Goal: Task Accomplishment & Management: Complete application form

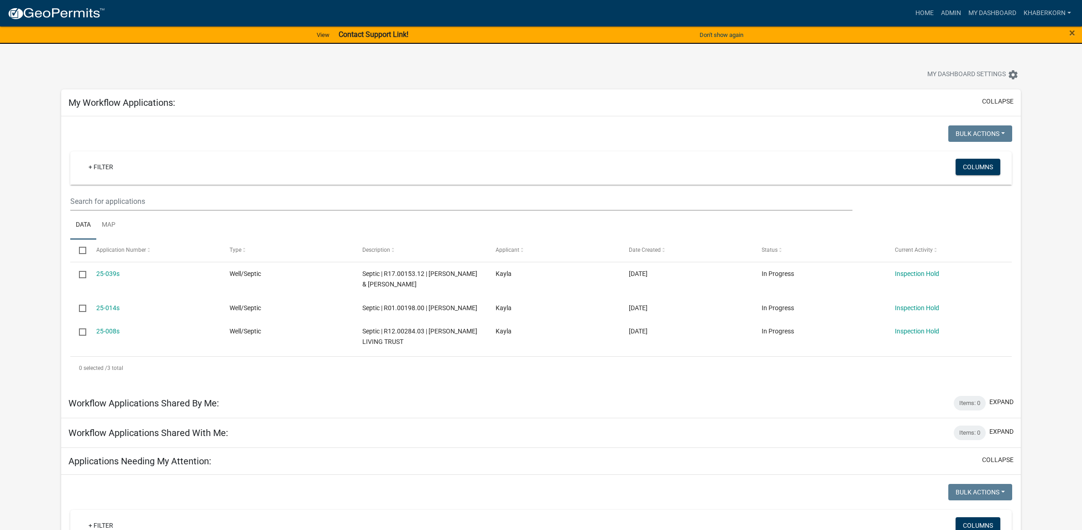
scroll to position [514, 0]
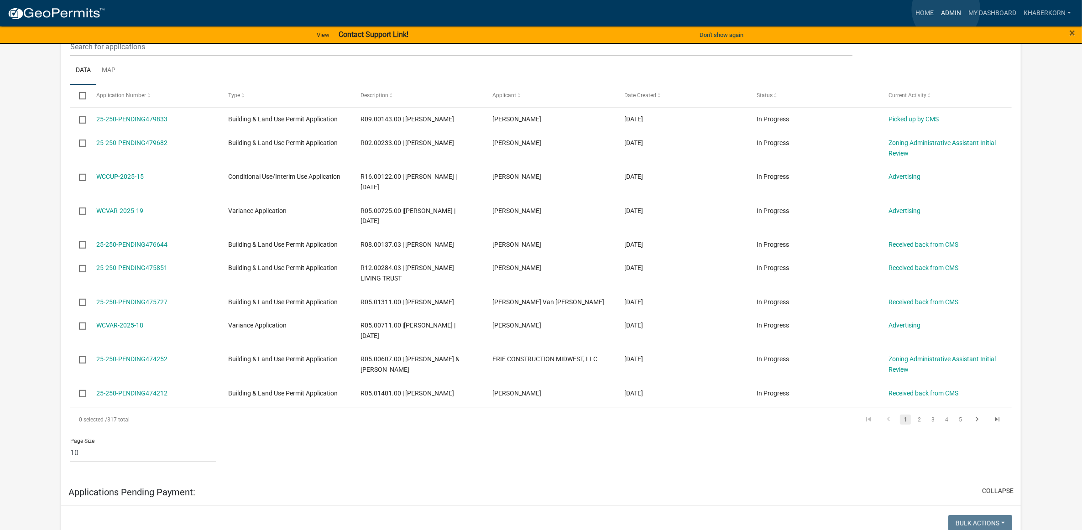
click at [946, 10] on link "Admin" at bounding box center [951, 13] width 27 height 17
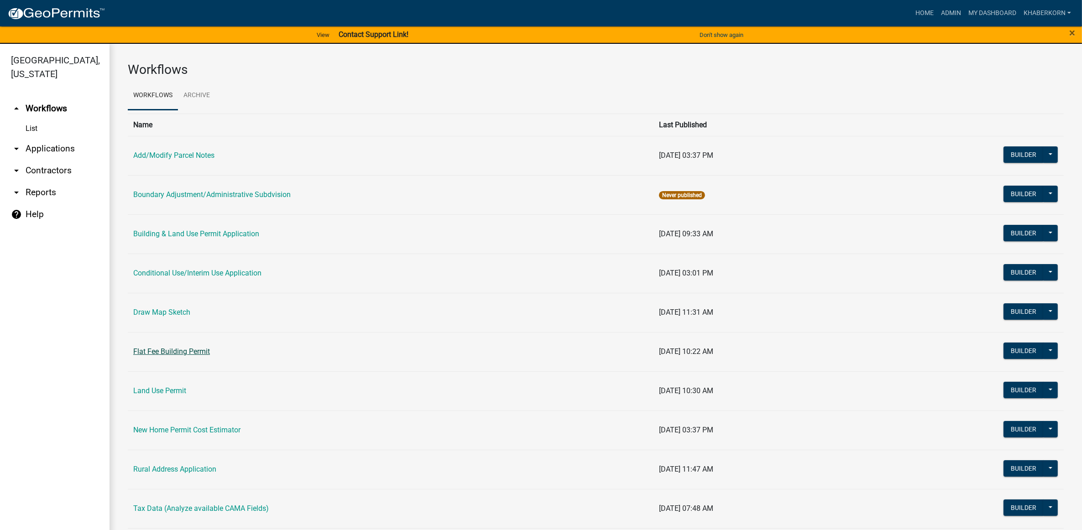
click at [165, 351] on link "Flat Fee Building Permit" at bounding box center [171, 351] width 77 height 9
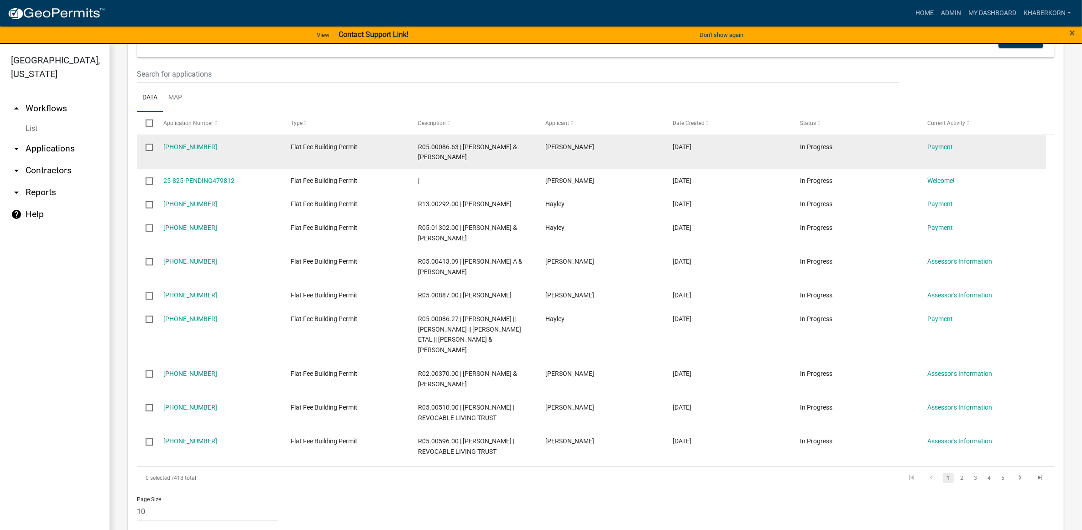
scroll to position [742, 0]
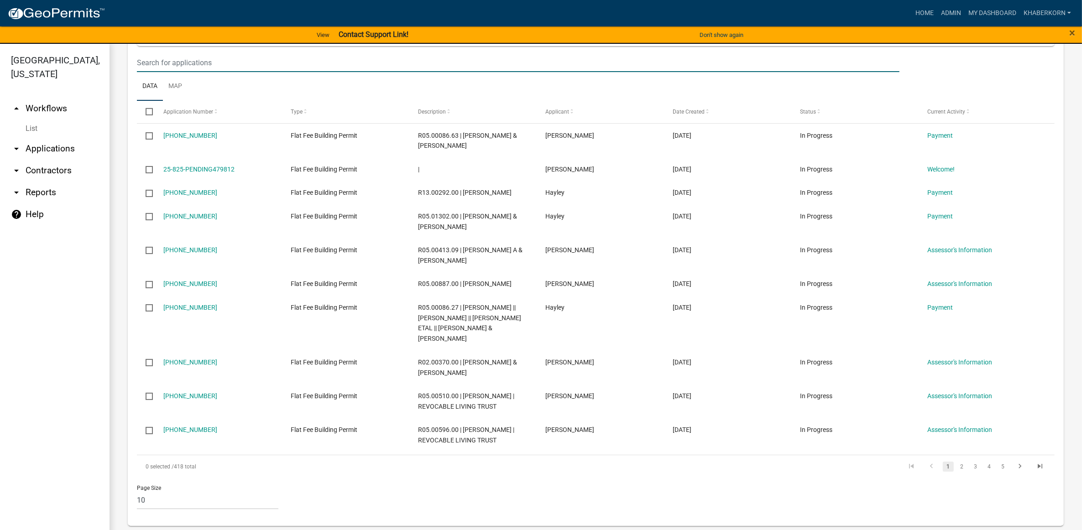
click at [239, 63] on input "text" at bounding box center [518, 62] width 763 height 19
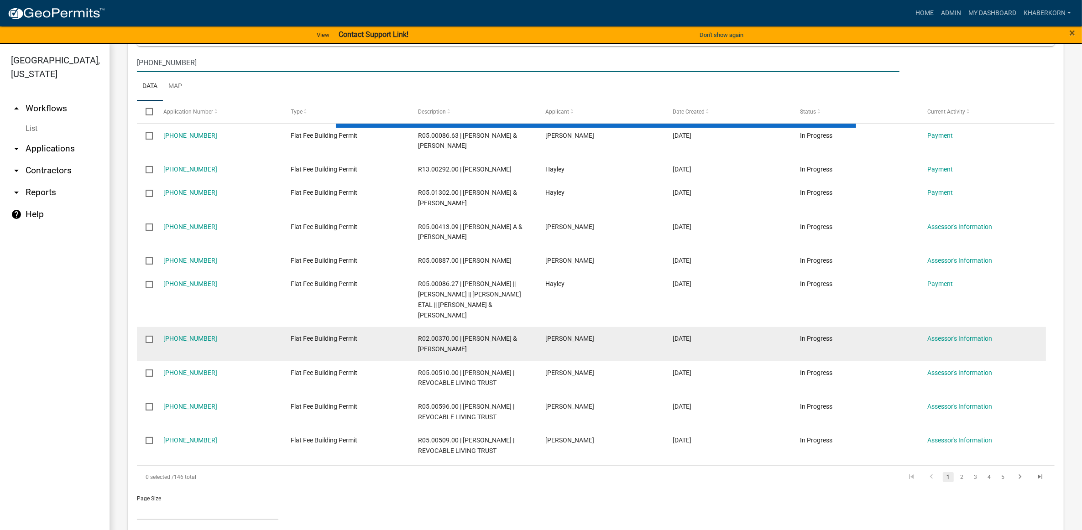
scroll to position [397, 0]
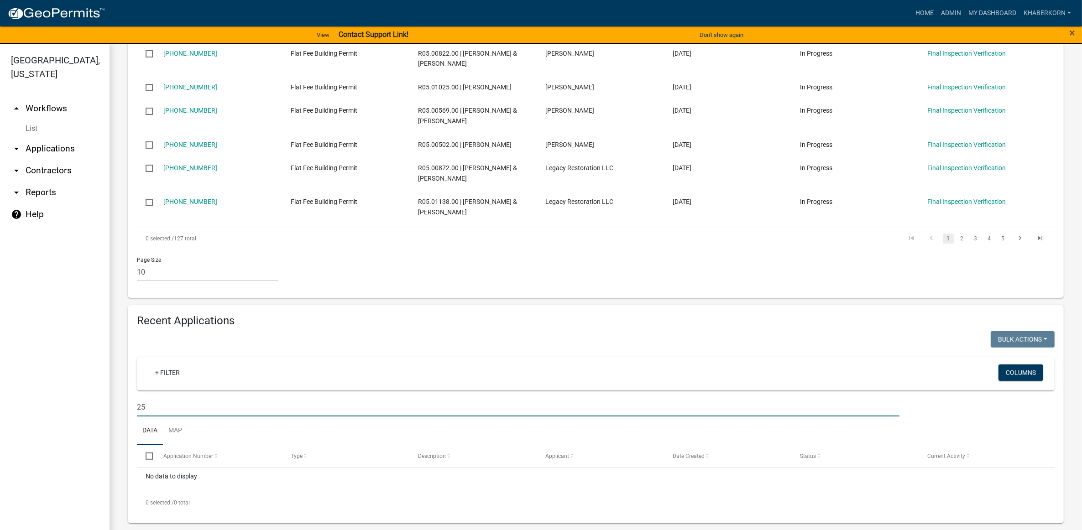
type input "2"
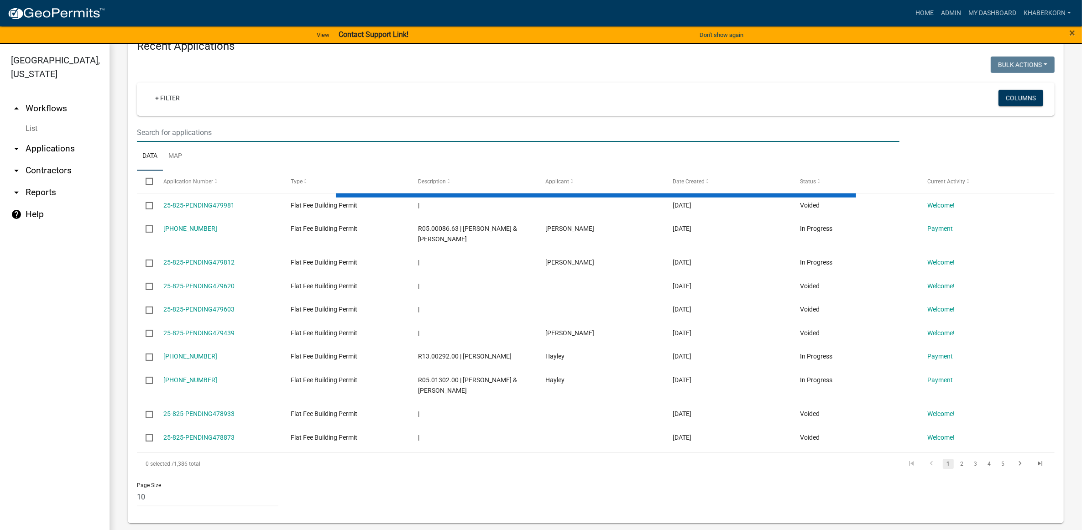
scroll to position [742, 0]
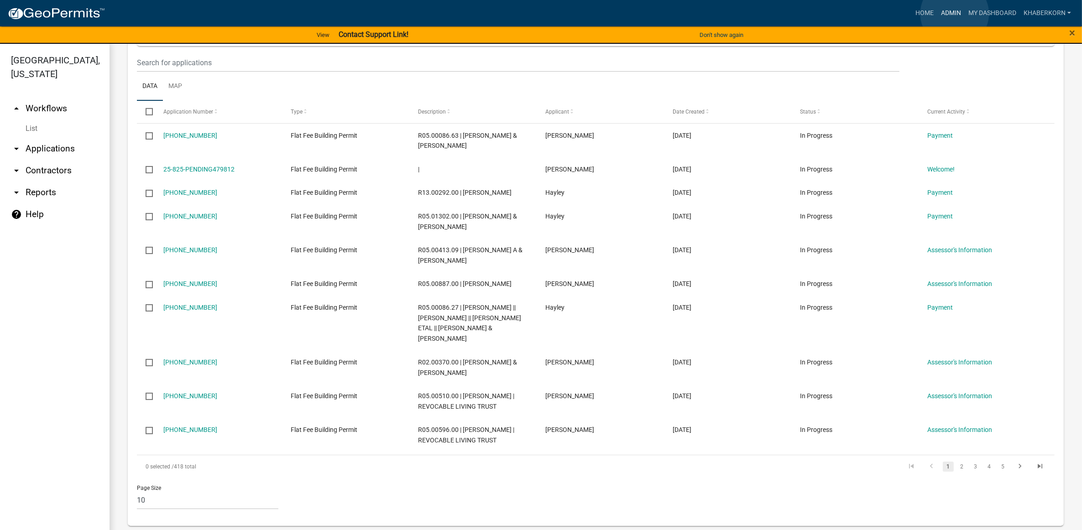
click at [955, 14] on link "Admin" at bounding box center [951, 13] width 27 height 17
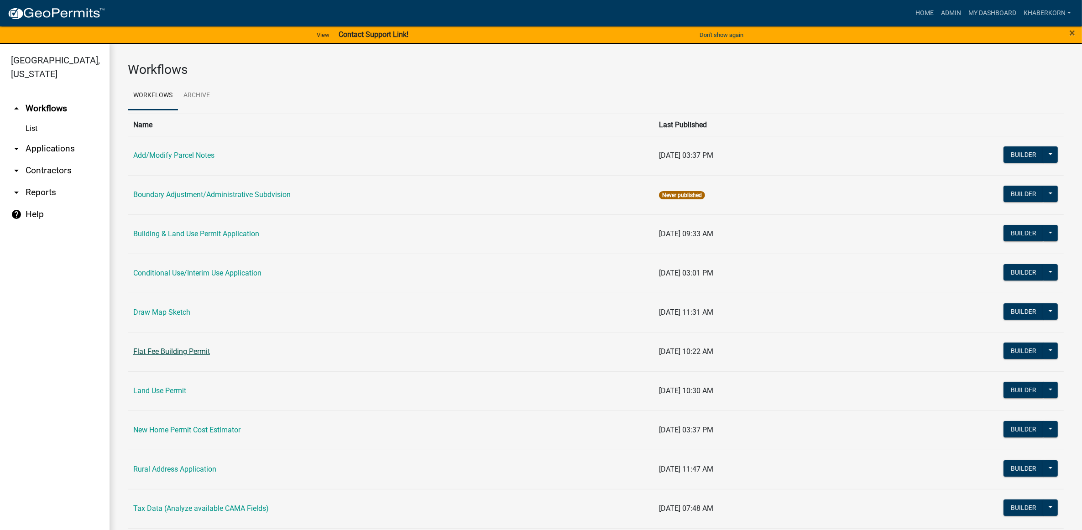
click at [163, 355] on link "Flat Fee Building Permit" at bounding box center [171, 351] width 77 height 9
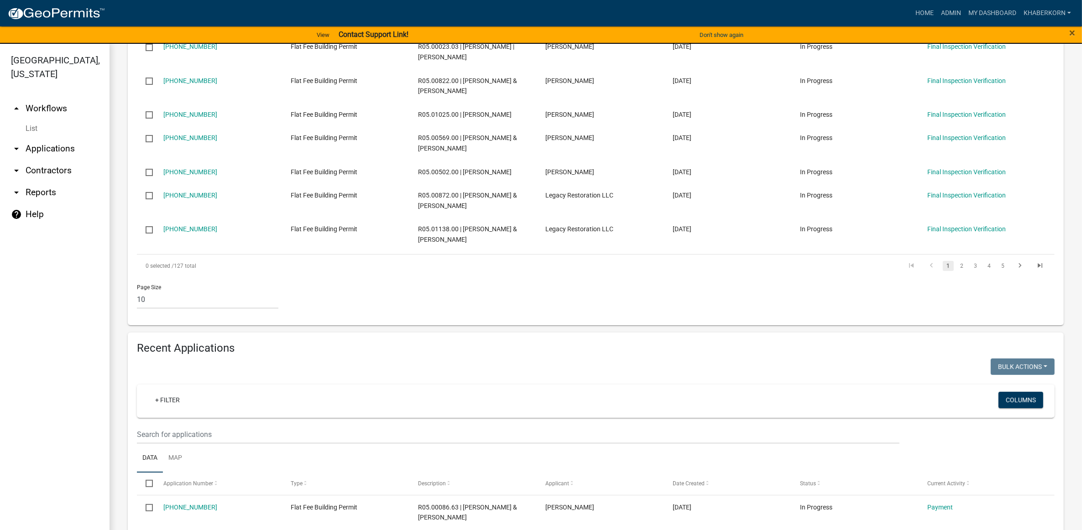
scroll to position [514, 0]
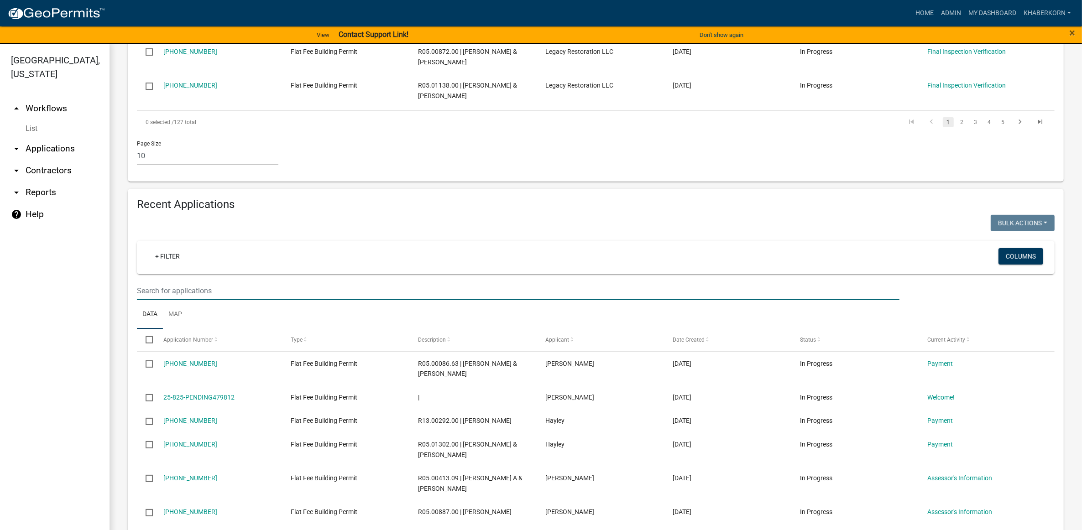
click at [158, 288] on input "text" at bounding box center [518, 291] width 763 height 19
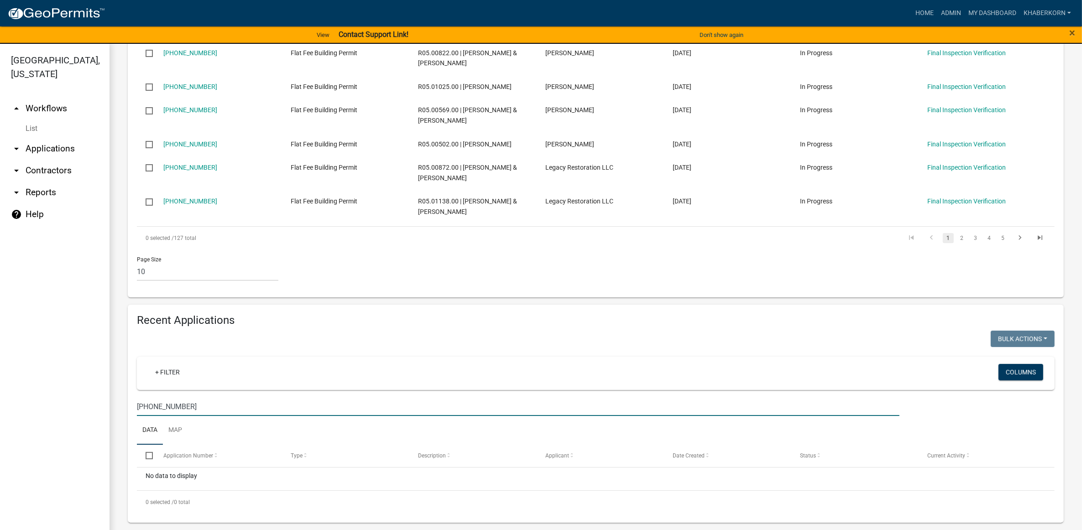
scroll to position [397, 0]
type input "[PHONE_NUMBER]"
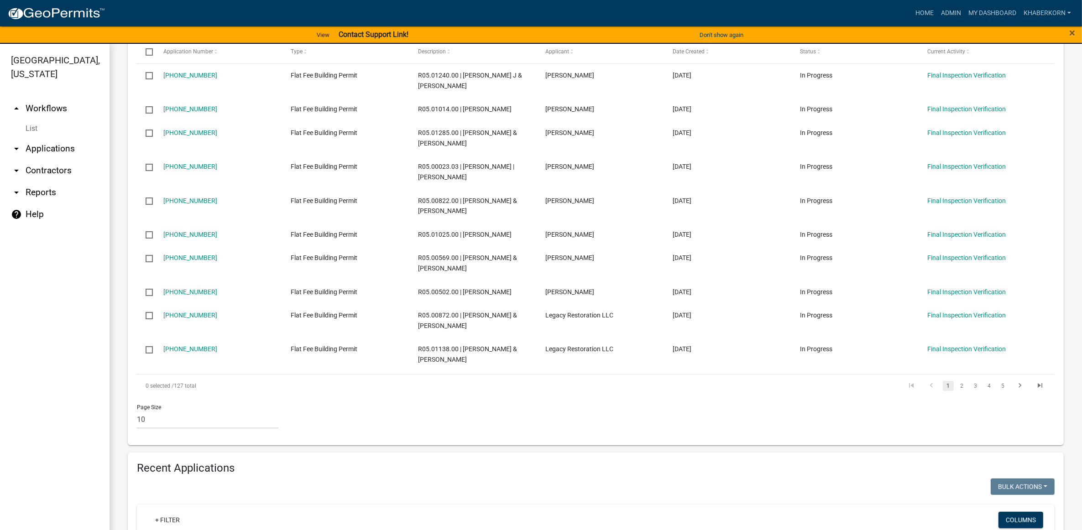
scroll to position [169, 0]
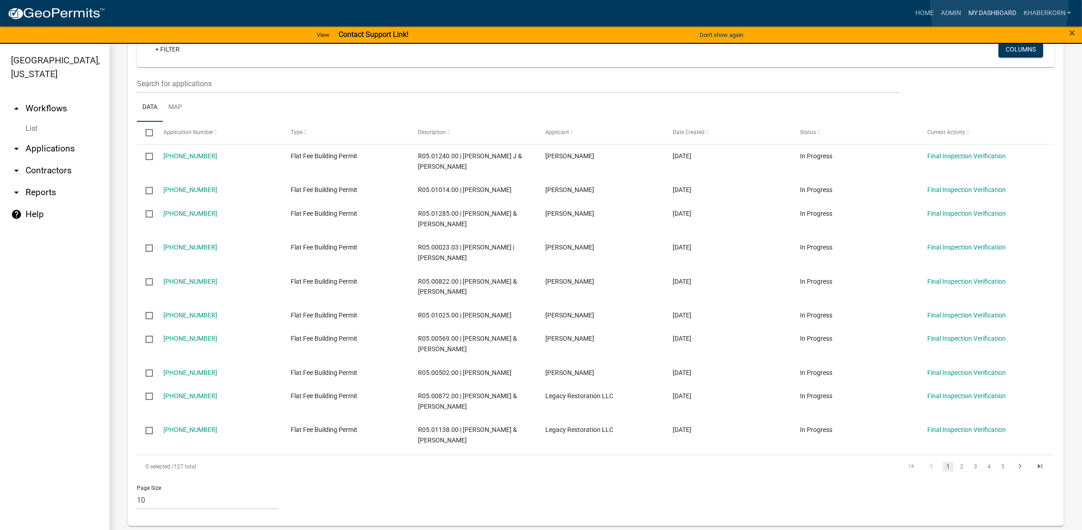
click at [1000, 7] on link "My Dashboard" at bounding box center [992, 13] width 55 height 17
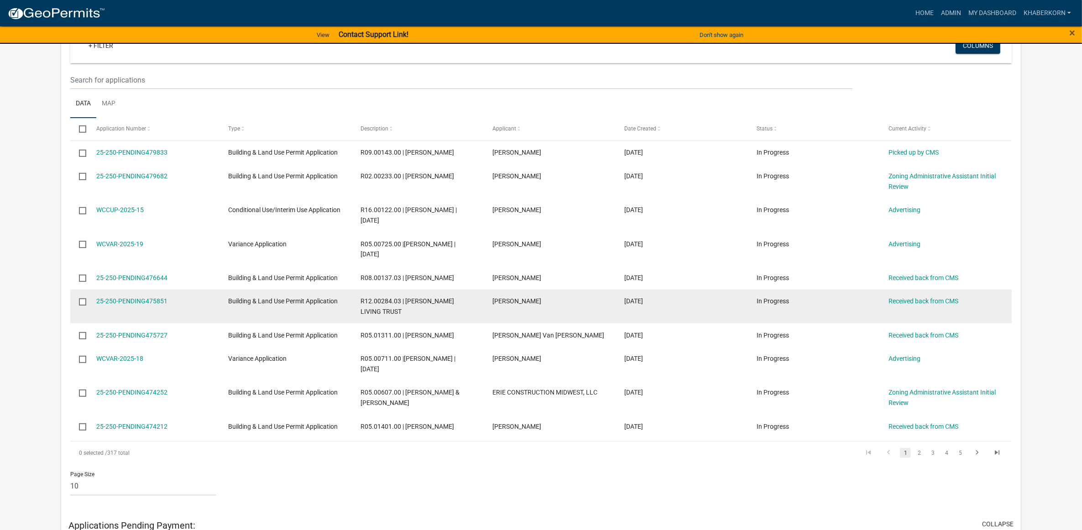
scroll to position [498, 0]
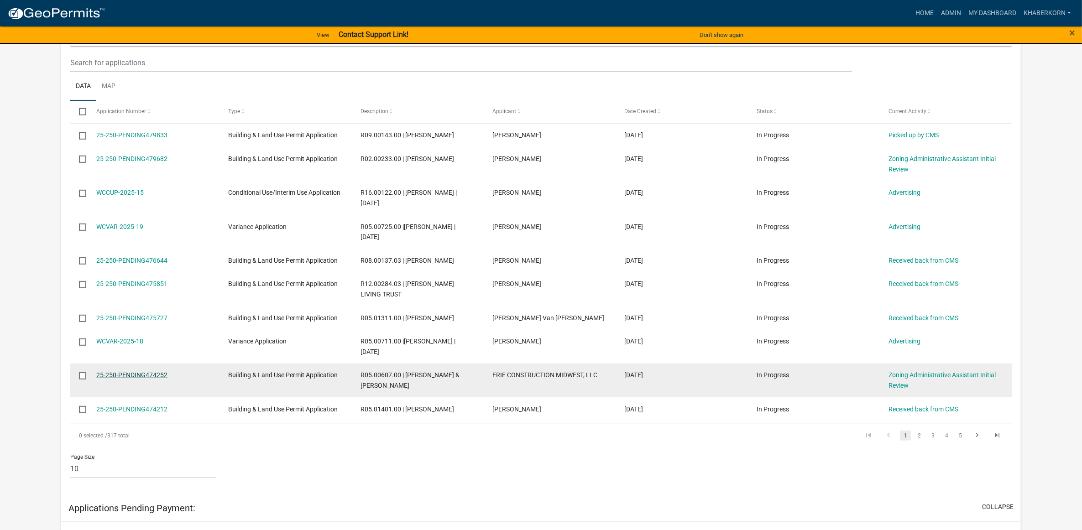
click at [133, 379] on link "25-250-PENDING474252" at bounding box center [131, 375] width 71 height 7
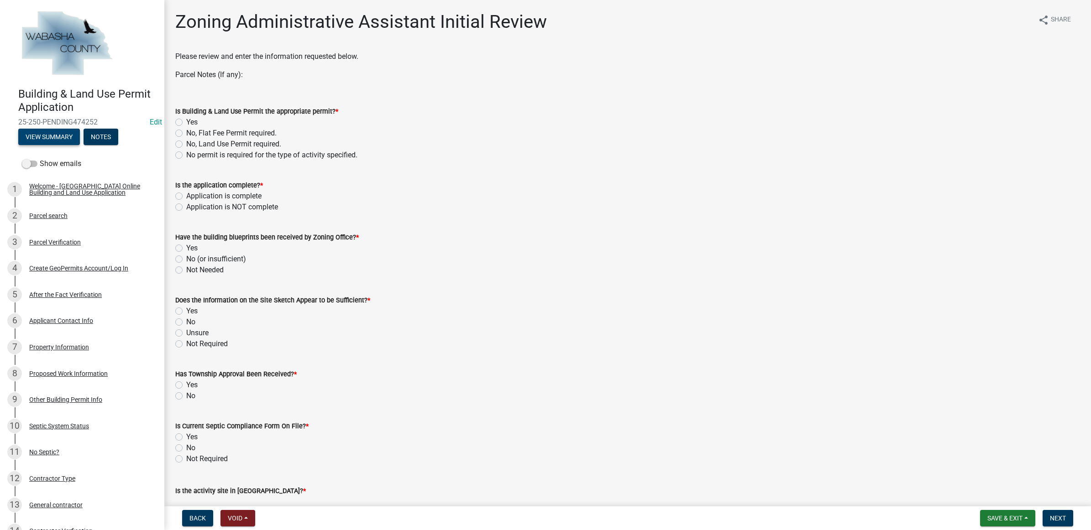
click at [37, 135] on button "View Summary" at bounding box center [49, 137] width 62 height 16
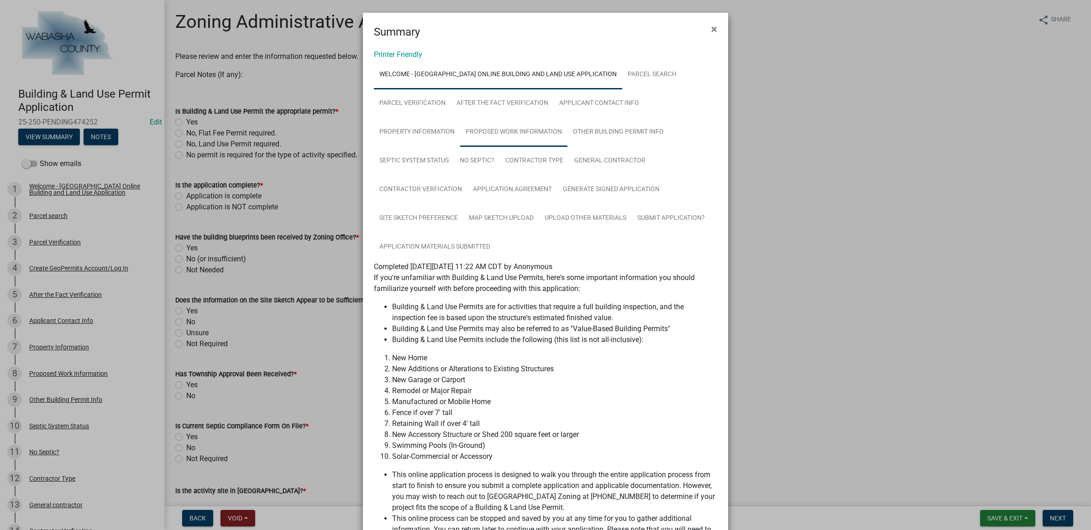
click at [533, 124] on link "Proposed Work Information" at bounding box center [513, 132] width 107 height 29
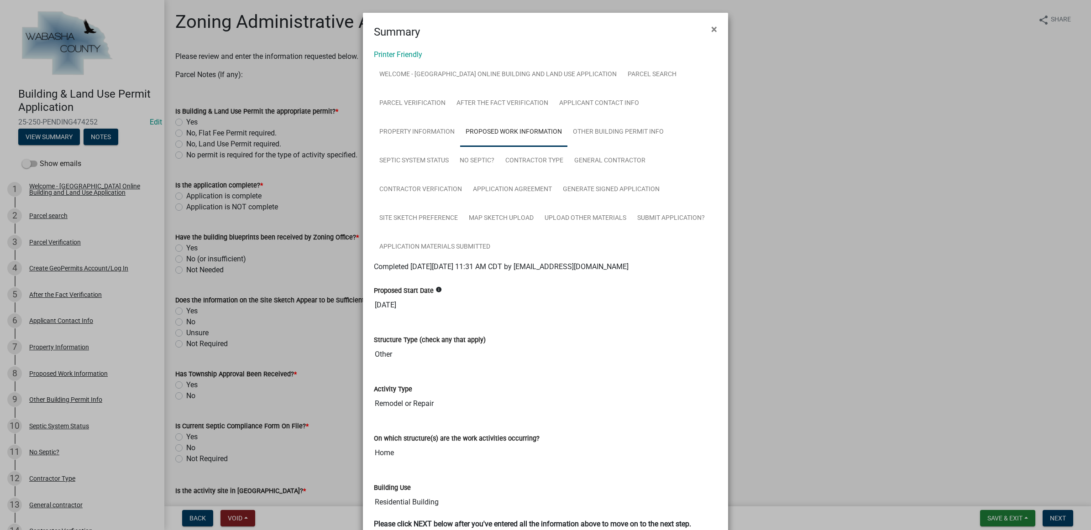
scroll to position [57, 0]
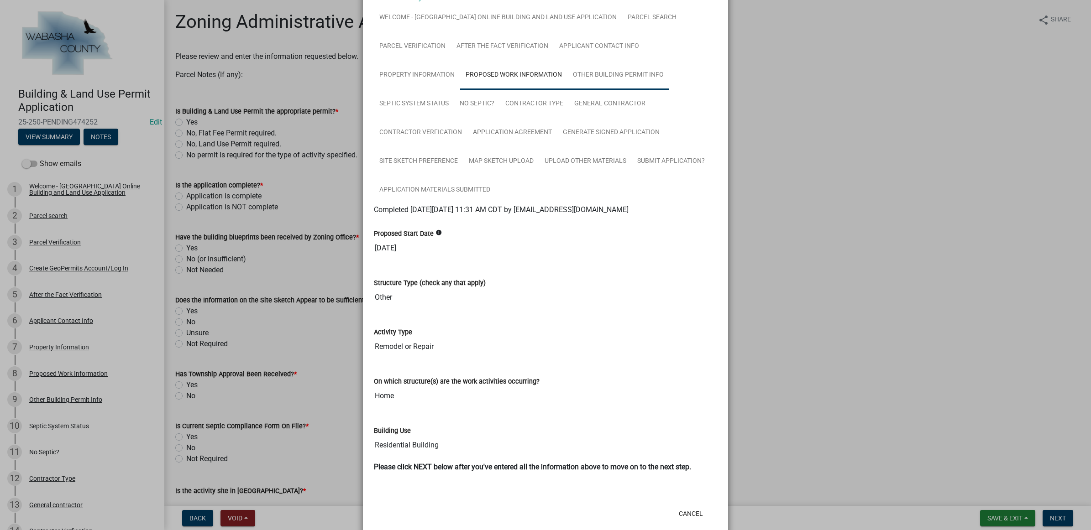
click at [613, 84] on link "Other Building Permit Info" at bounding box center [618, 75] width 102 height 29
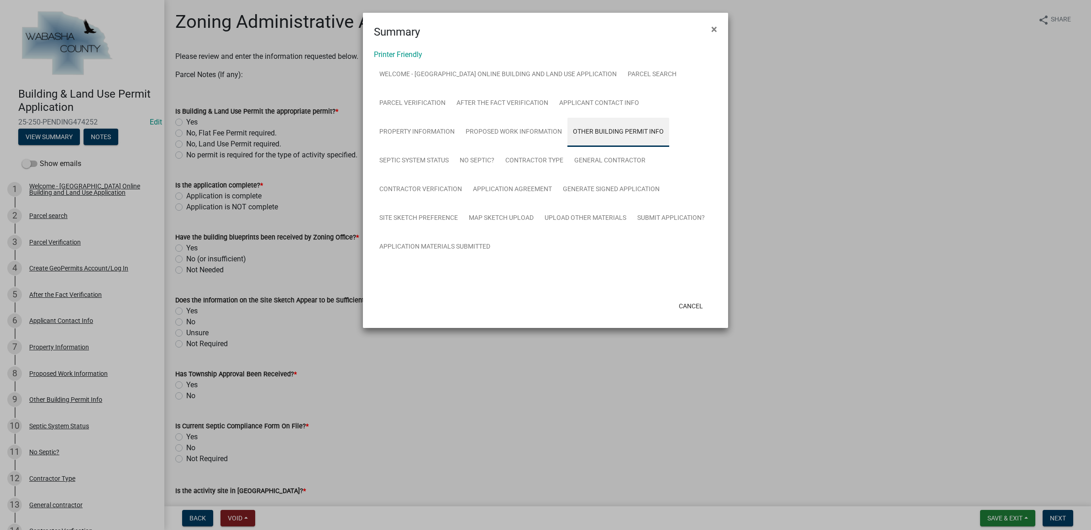
scroll to position [0, 0]
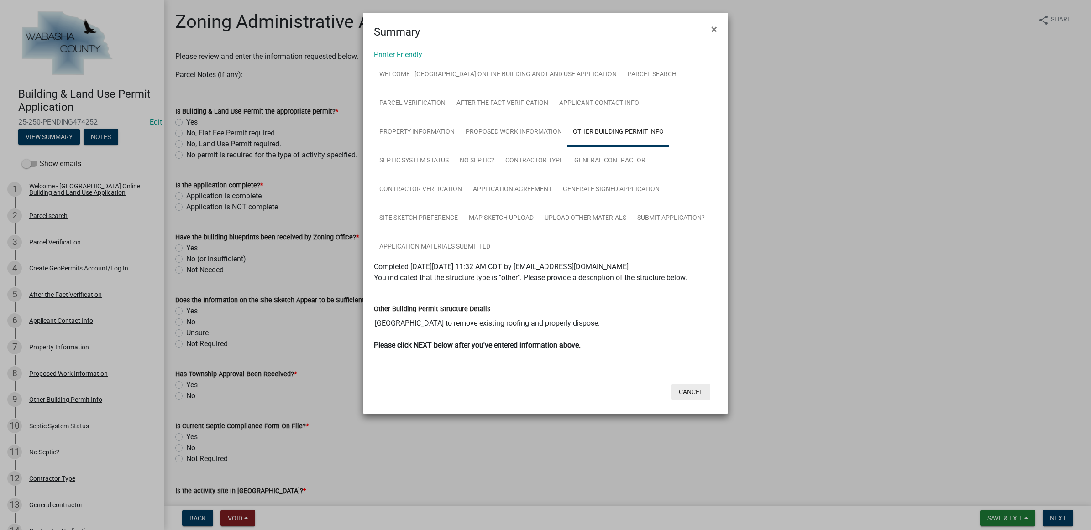
click at [686, 389] on button "Cancel" at bounding box center [690, 392] width 39 height 16
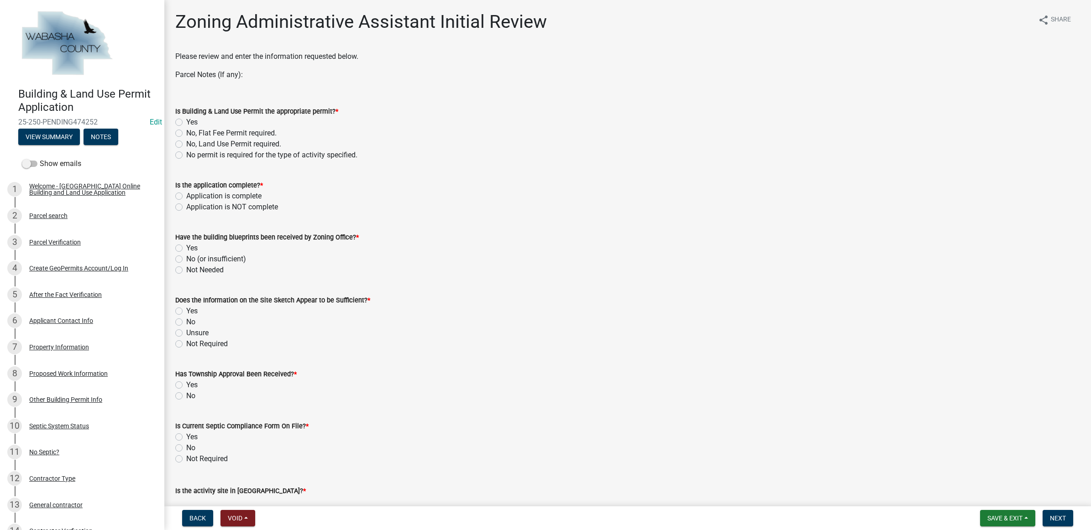
click at [232, 131] on label "No, Flat Fee Permit required." at bounding box center [231, 133] width 90 height 11
click at [192, 131] on input "No, Flat Fee Permit required." at bounding box center [189, 131] width 6 height 6
radio input "true"
click at [247, 210] on label "Application is NOT complete" at bounding box center [232, 207] width 92 height 11
click at [192, 208] on input "Application is NOT complete" at bounding box center [189, 205] width 6 height 6
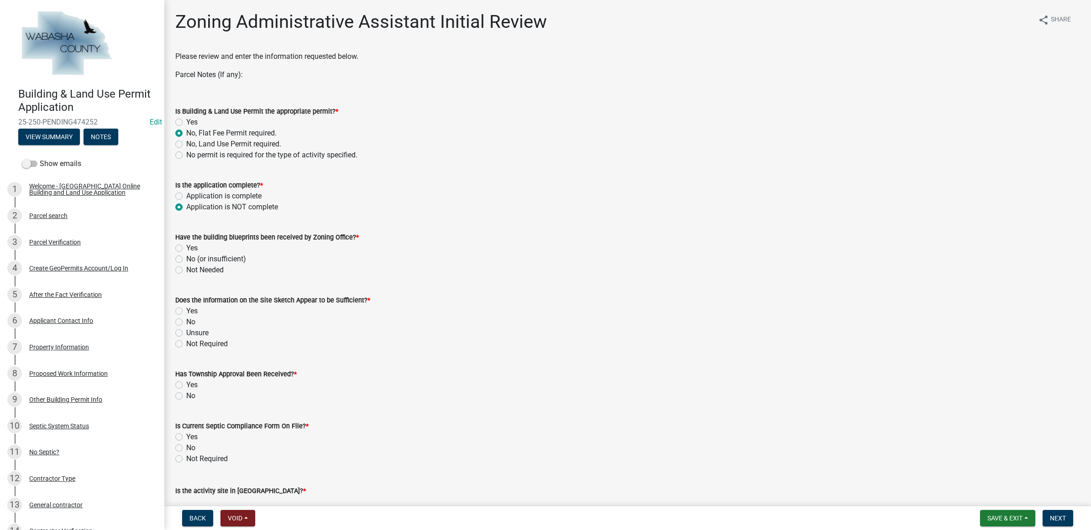
radio input "true"
click at [186, 261] on label "No (or insufficient)" at bounding box center [216, 259] width 60 height 11
click at [186, 260] on input "No (or insufficient)" at bounding box center [189, 257] width 6 height 6
radio input "true"
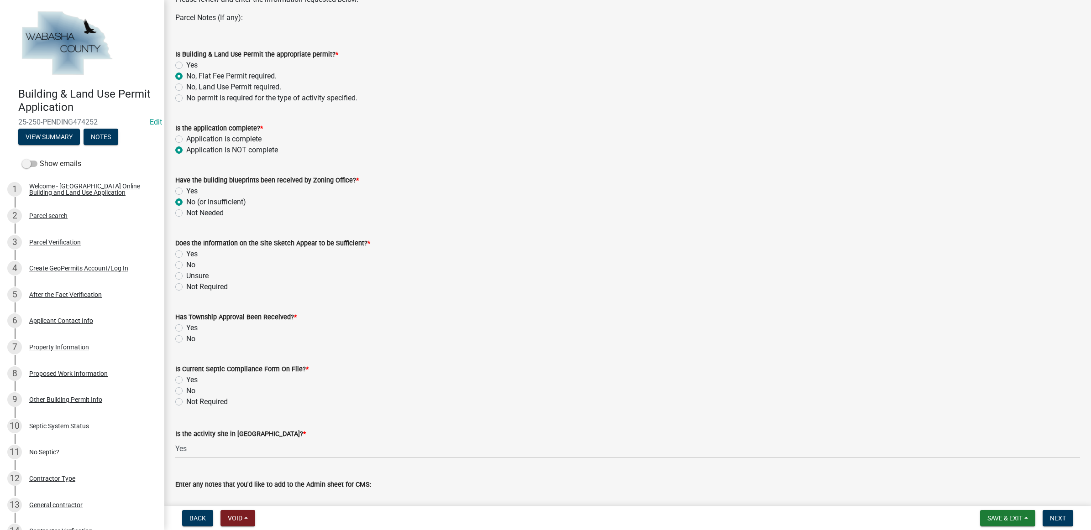
scroll to position [114, 0]
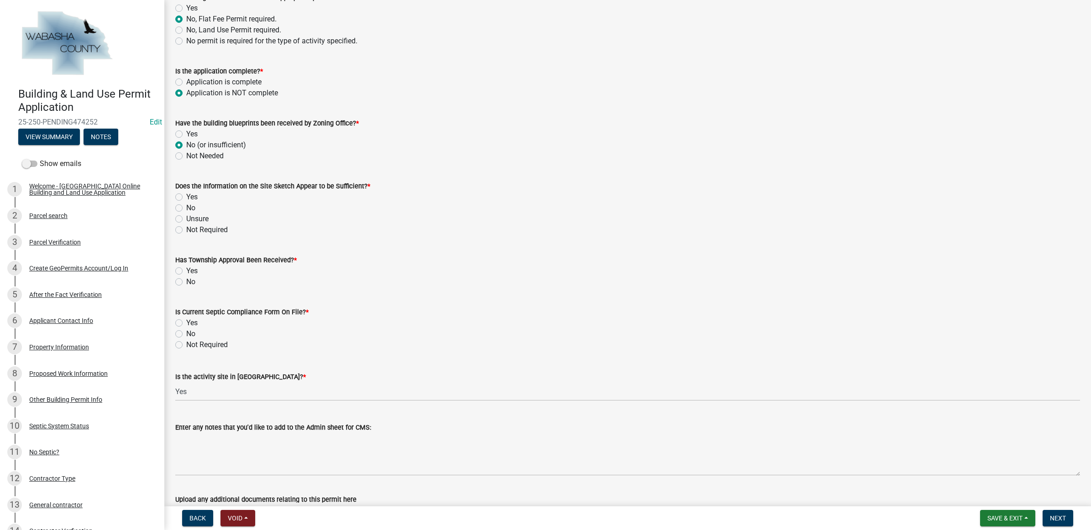
click at [186, 229] on label "Not Required" at bounding box center [207, 230] width 42 height 11
click at [186, 229] on input "Not Required" at bounding box center [189, 228] width 6 height 6
radio input "true"
click at [186, 283] on label "No" at bounding box center [190, 282] width 9 height 11
click at [186, 283] on input "No" at bounding box center [189, 280] width 6 height 6
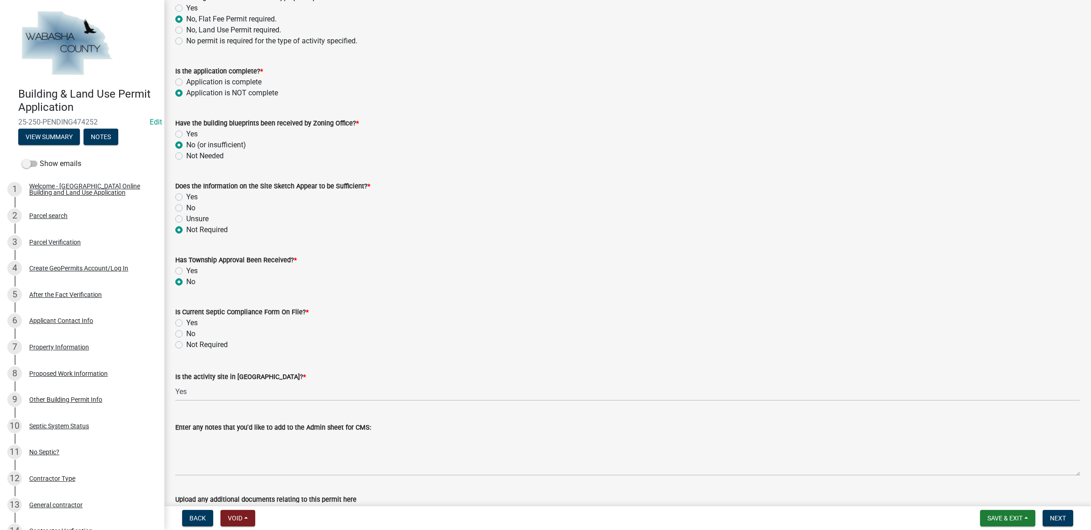
radio input "true"
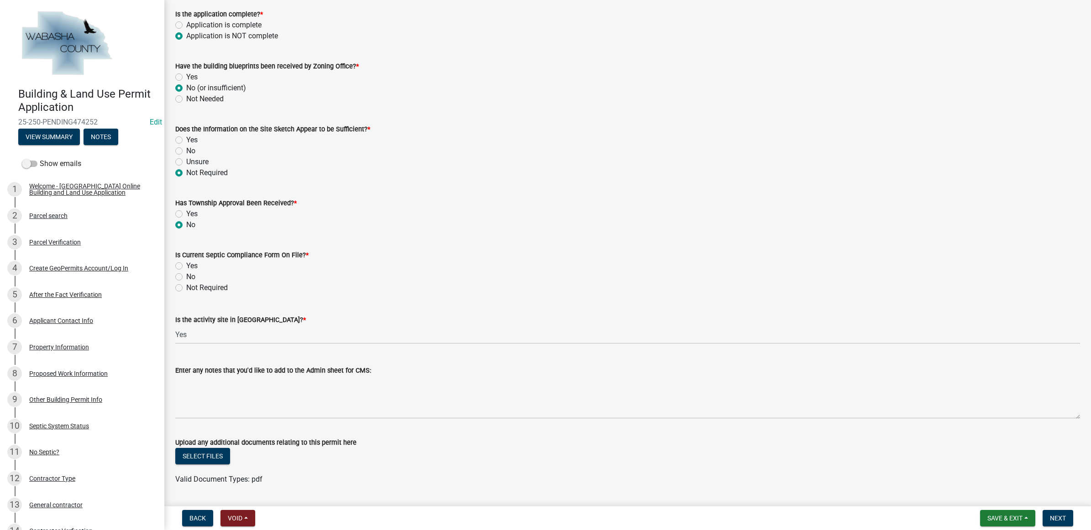
click at [186, 290] on label "Not Required" at bounding box center [207, 288] width 42 height 11
click at [186, 288] on input "Not Required" at bounding box center [189, 286] width 6 height 6
radio input "true"
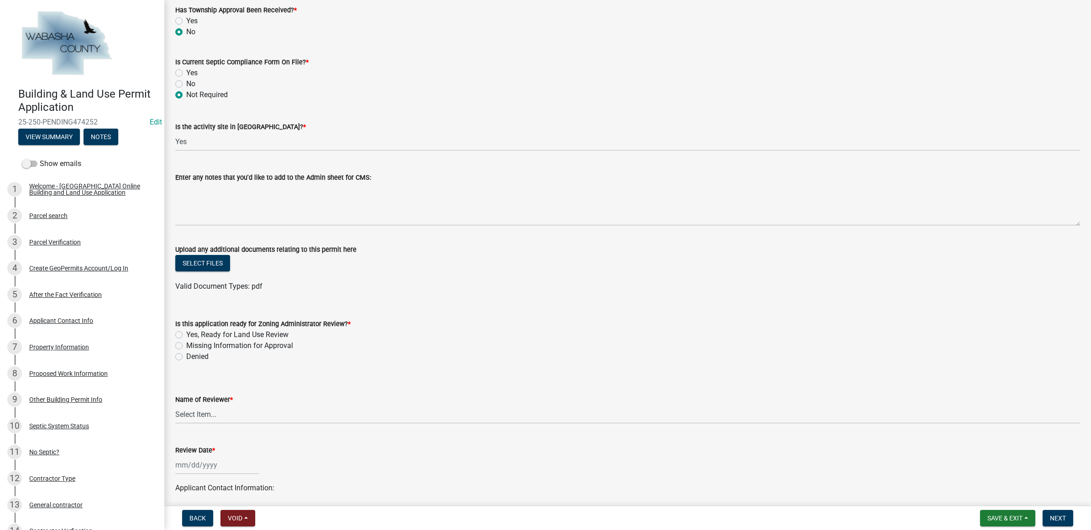
scroll to position [456, 0]
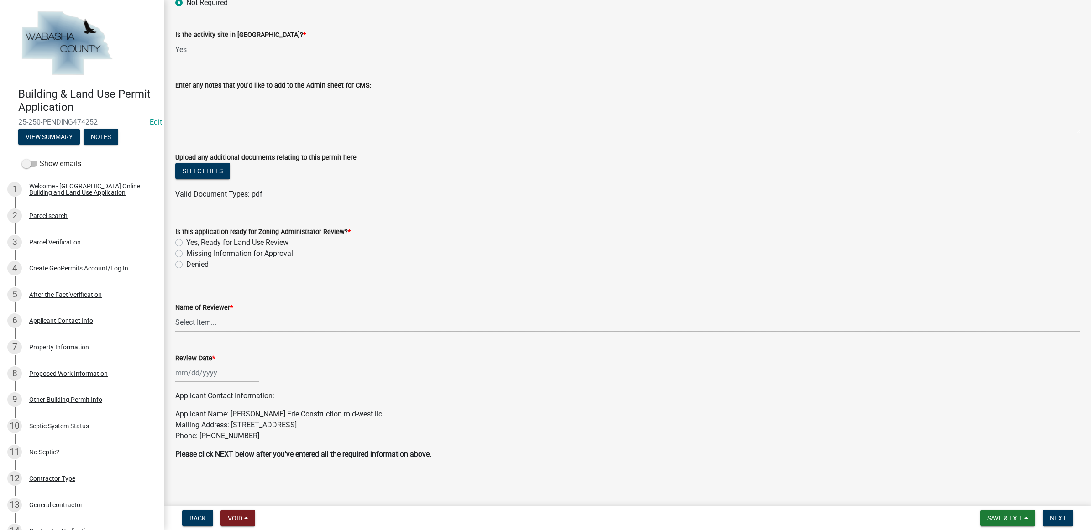
click at [190, 318] on select "Select Item... [PERSON_NAME] [PERSON_NAME] [PERSON_NAME]" at bounding box center [627, 322] width 905 height 19
click at [175, 313] on select "Select Item... [PERSON_NAME] [PERSON_NAME] [PERSON_NAME]" at bounding box center [627, 322] width 905 height 19
select select "754176e7-ccfa-4984-b3bb-101ad8d8d74d"
select select "9"
select select "2025"
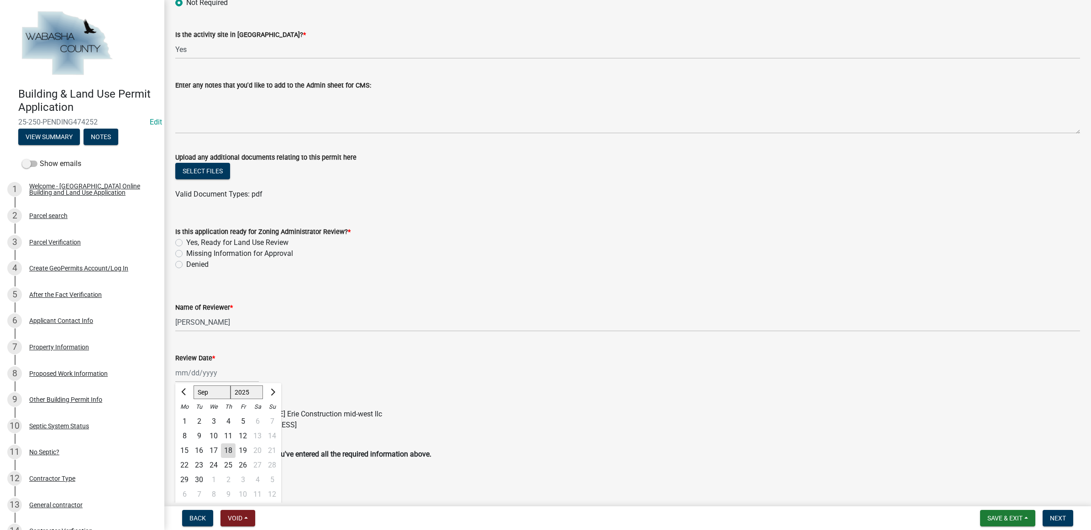
click at [197, 373] on div "Jan Feb Mar Apr May Jun [DATE] Aug Sep Oct Nov [DATE] 2025 2026 Mo Tu We Th Fr …" at bounding box center [217, 373] width 84 height 19
click at [228, 450] on div "18" at bounding box center [228, 451] width 15 height 15
type input "[DATE]"
click at [206, 265] on label "Denied" at bounding box center [197, 264] width 22 height 11
click at [192, 265] on input "Denied" at bounding box center [189, 262] width 6 height 6
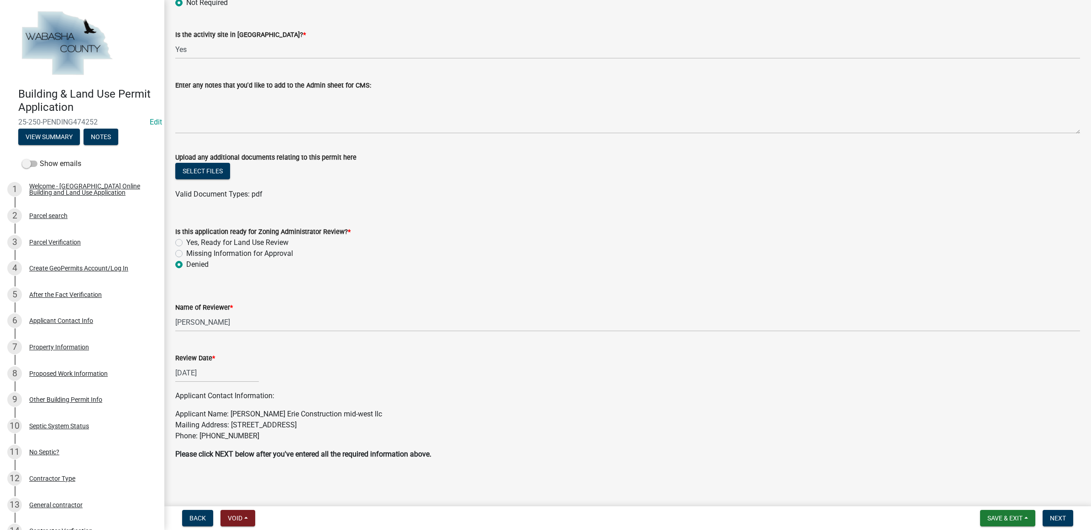
radio input "true"
click at [1053, 515] on span "Next" at bounding box center [1058, 518] width 16 height 7
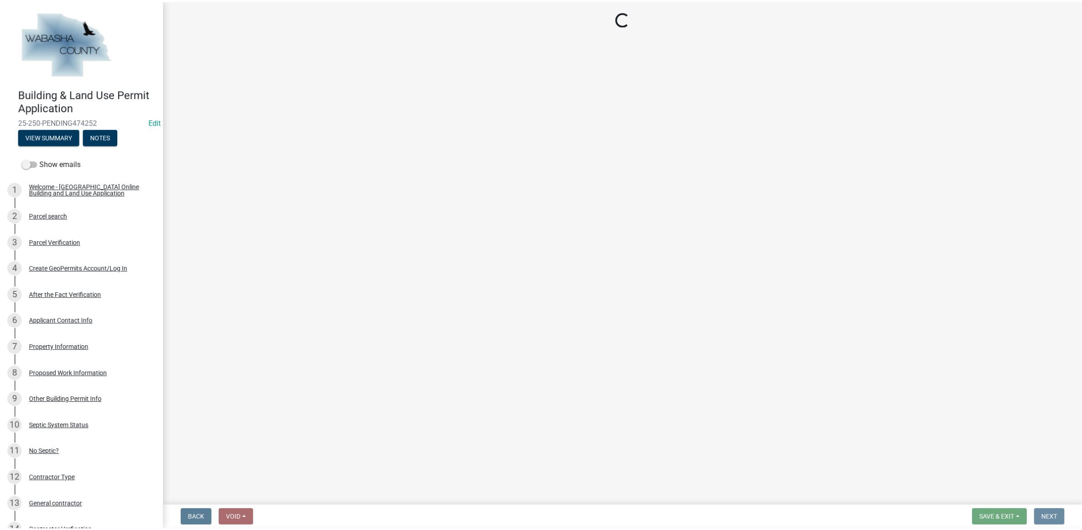
scroll to position [0, 0]
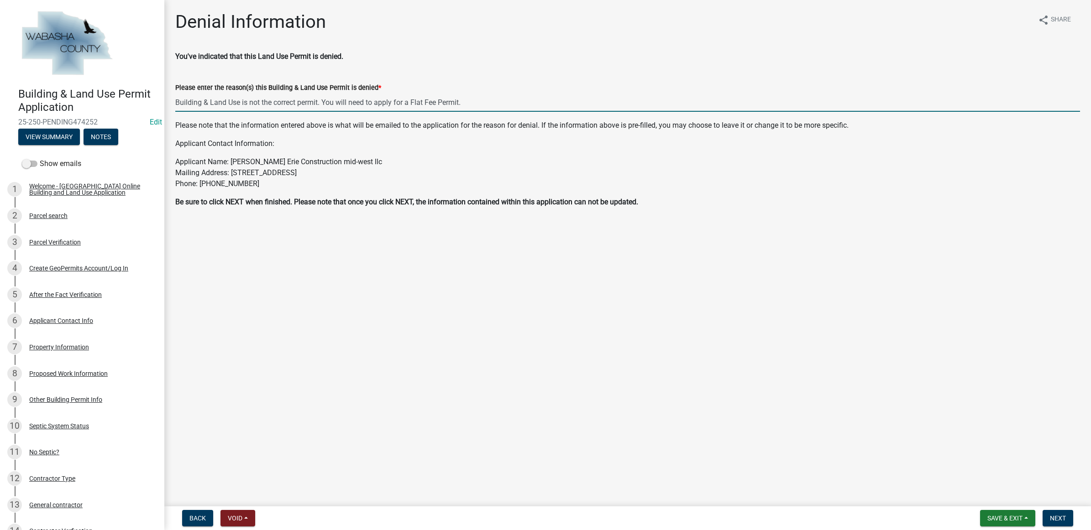
click at [461, 103] on input "Building & Land Use is not the correct permit. You will need to apply for a Fla…" at bounding box center [627, 102] width 905 height 19
type input "Building & Land Use is not the correct permit. You will need to apply for a Fla…"
click at [1050, 519] on span "Next" at bounding box center [1058, 518] width 16 height 7
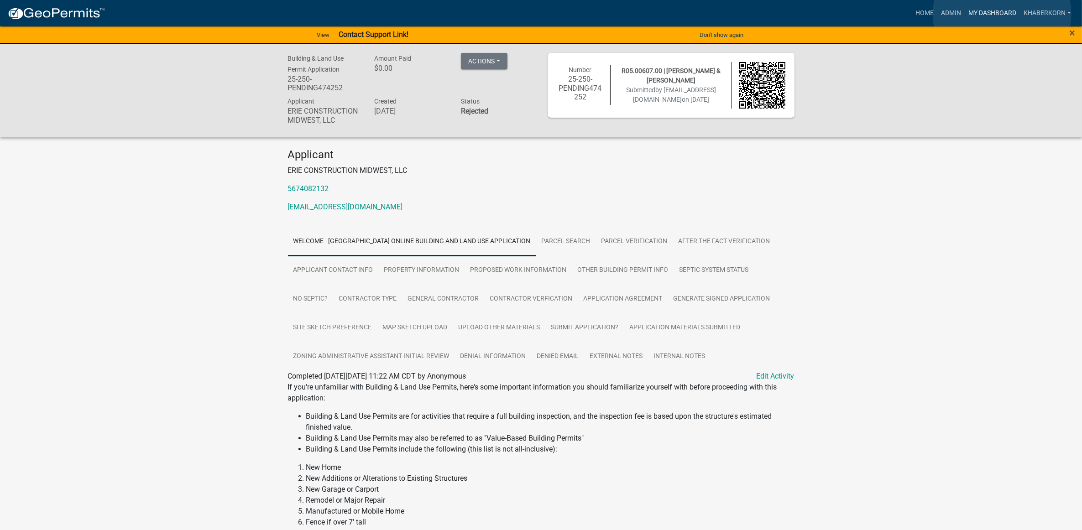
click at [1002, 14] on link "My Dashboard" at bounding box center [992, 13] width 55 height 17
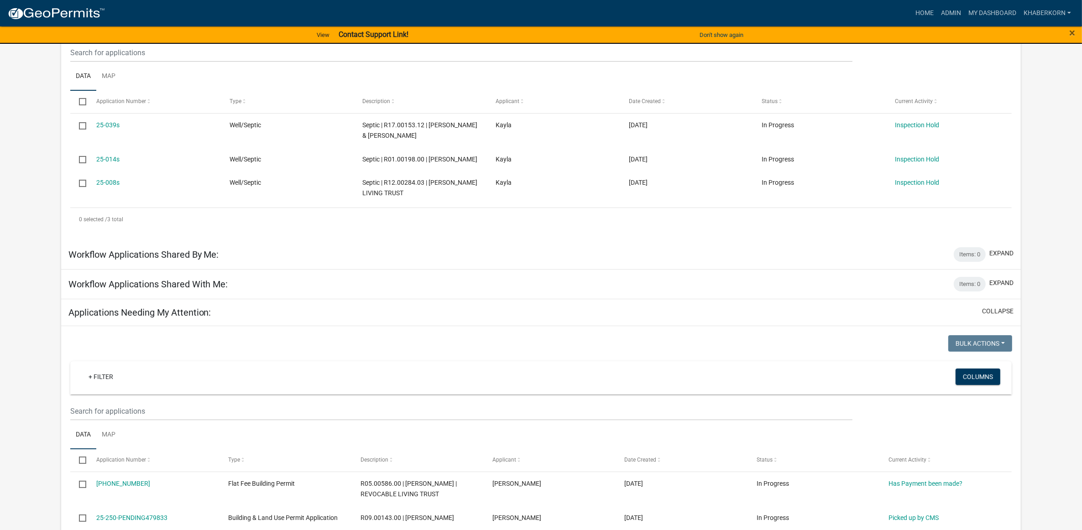
scroll to position [57, 0]
